Goal: Task Accomplishment & Management: Manage account settings

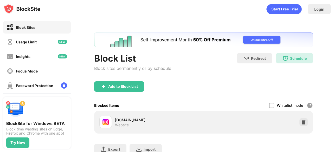
scroll to position [40, 0]
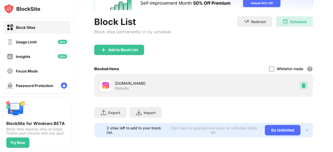
click at [300, 82] on div at bounding box center [304, 86] width 8 height 8
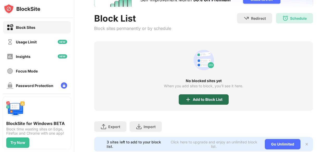
click at [199, 102] on div "Add to Block List" at bounding box center [204, 100] width 50 height 10
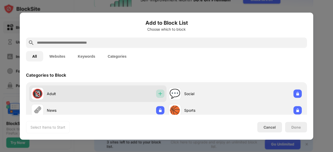
click at [158, 96] on img at bounding box center [160, 93] width 5 height 5
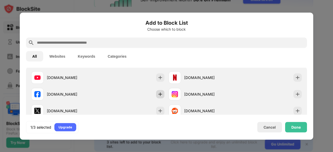
scroll to position [92, 0]
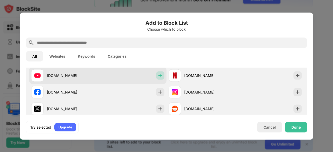
click at [158, 77] on img at bounding box center [160, 75] width 5 height 5
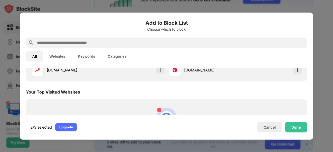
scroll to position [161, 0]
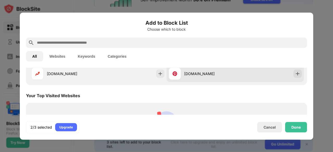
click at [276, 81] on div "[DOMAIN_NAME]" at bounding box center [236, 73] width 138 height 17
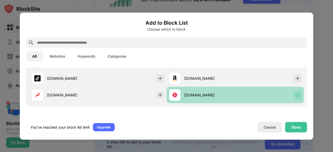
scroll to position [139, 0]
click at [276, 81] on div "[DOMAIN_NAME]" at bounding box center [236, 79] width 138 height 17
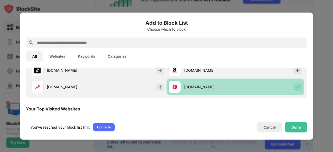
scroll to position [142, 0]
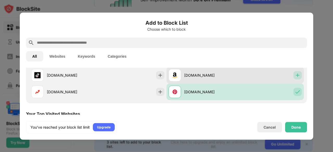
click at [296, 75] on img at bounding box center [297, 75] width 5 height 5
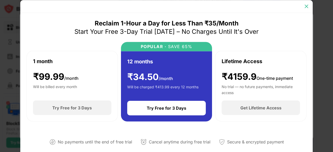
click at [307, 7] on img at bounding box center [306, 6] width 5 height 5
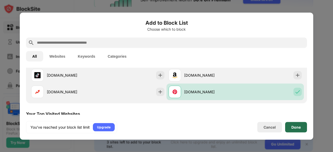
click at [291, 125] on div "Done" at bounding box center [296, 127] width 22 height 10
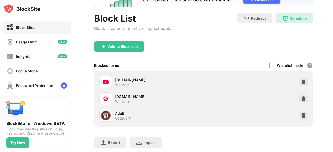
scroll to position [151, 0]
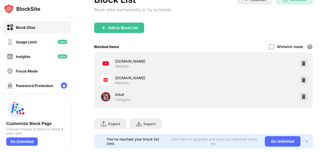
scroll to position [59, 0]
click at [301, 78] on img at bounding box center [303, 80] width 5 height 5
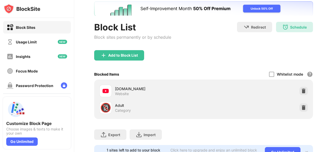
scroll to position [30, 0]
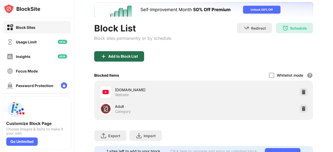
click at [140, 55] on div "Add to Block List" at bounding box center [119, 56] width 50 height 10
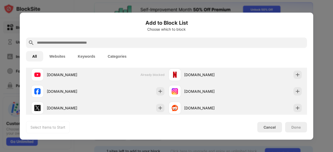
scroll to position [93, 0]
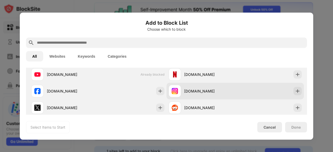
click at [244, 92] on div "[DOMAIN_NAME]" at bounding box center [236, 91] width 138 height 17
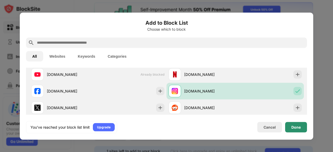
scroll to position [0, 0]
click at [296, 127] on div "Done" at bounding box center [296, 127] width 9 height 4
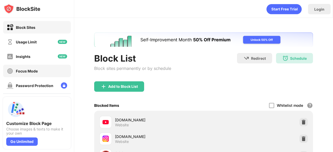
click at [14, 75] on div "Focus Mode" at bounding box center [37, 71] width 68 height 13
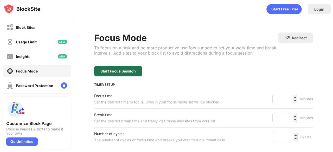
click at [124, 72] on div "Start Focus Session" at bounding box center [118, 71] width 35 height 4
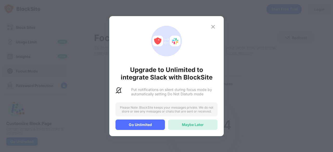
click at [196, 124] on div "Maybe Later" at bounding box center [193, 125] width 22 height 4
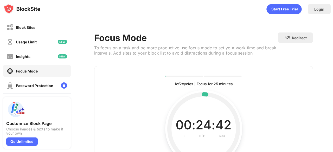
scroll to position [62, 11]
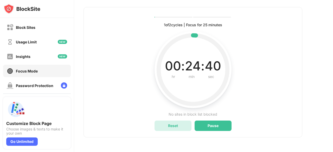
click at [180, 121] on div "Reset" at bounding box center [173, 126] width 37 height 10
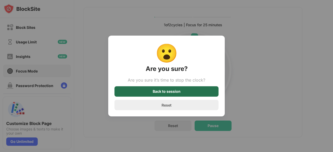
click at [172, 90] on div "Back to session" at bounding box center [167, 91] width 104 height 10
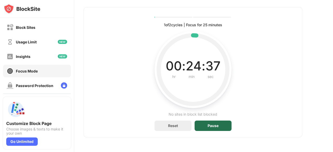
click at [208, 121] on div "Pause" at bounding box center [213, 126] width 37 height 10
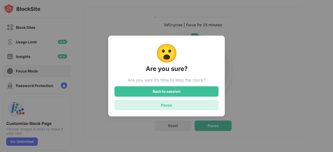
click at [166, 102] on div "Pause" at bounding box center [167, 105] width 104 height 10
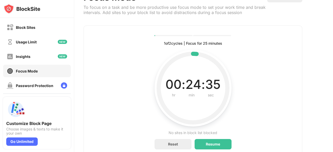
scroll to position [0, 11]
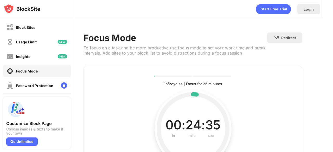
click at [43, 70] on div "Focus Mode" at bounding box center [37, 71] width 68 height 13
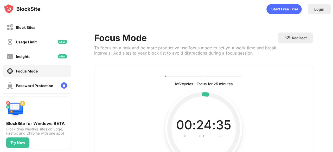
scroll to position [62, 0]
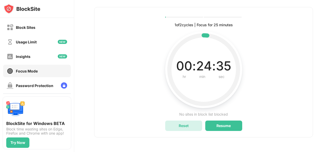
click at [193, 122] on div "Reset" at bounding box center [183, 126] width 37 height 10
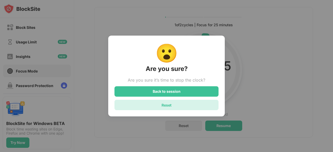
click at [169, 105] on div "Reset" at bounding box center [167, 105] width 10 height 4
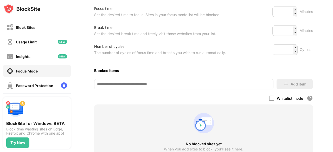
scroll to position [89, 0]
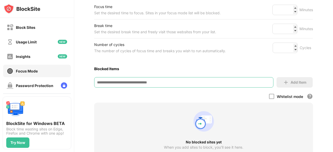
click at [168, 84] on input at bounding box center [183, 82] width 179 height 10
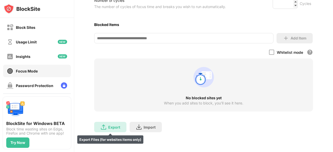
click at [106, 124] on img at bounding box center [104, 127] width 6 height 6
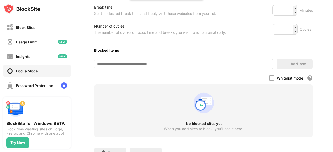
scroll to position [107, 0]
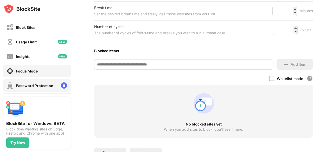
click at [26, 85] on div "Password Protection" at bounding box center [35, 86] width 38 height 4
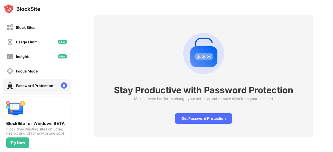
scroll to position [22, 0]
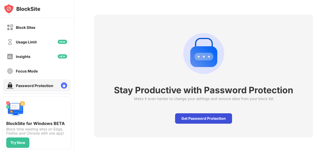
click at [193, 118] on div "Get Password Protection" at bounding box center [203, 119] width 57 height 10
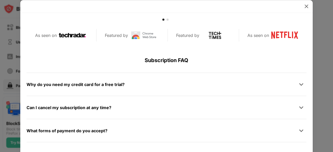
scroll to position [246, 0]
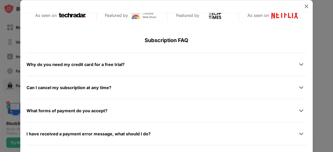
click at [199, 61] on div "Why do you need my credit card for a free trial?" at bounding box center [167, 64] width 280 height 10
click at [301, 63] on div at bounding box center [301, 64] width 10 height 10
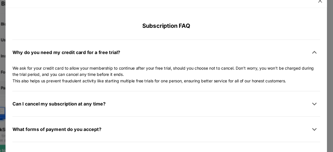
scroll to position [253, 0]
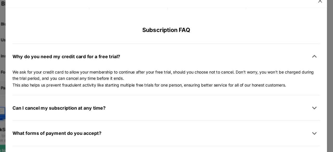
click at [206, 52] on div "Why do you need my credit card for a free trial?" at bounding box center [167, 57] width 280 height 10
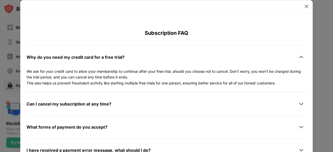
scroll to position [270, 0]
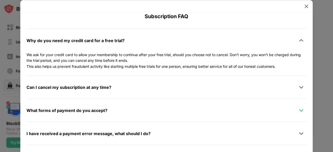
click at [299, 110] on img at bounding box center [301, 110] width 5 height 5
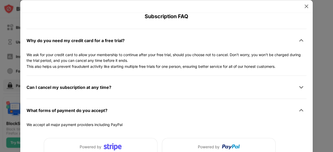
scroll to position [340, 0]
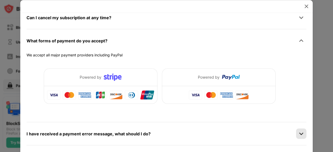
click at [299, 134] on img at bounding box center [301, 134] width 5 height 5
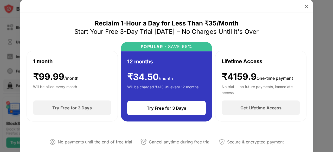
scroll to position [0, 0]
click at [305, 7] on img at bounding box center [306, 6] width 5 height 5
